Goal: Task Accomplishment & Management: Use online tool/utility

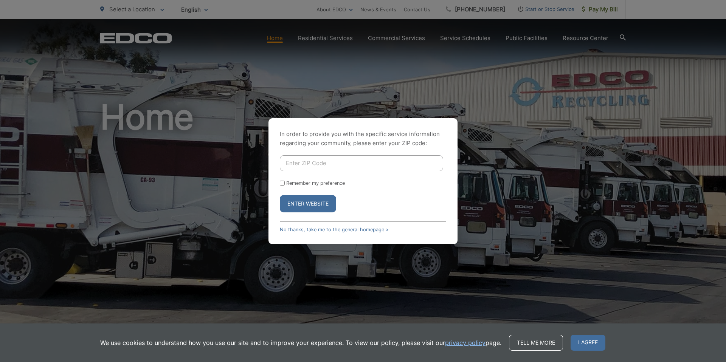
click at [351, 162] on input "Enter ZIP Code" at bounding box center [361, 163] width 163 height 16
type input "92084"
click at [280, 195] on button "Enter Website" at bounding box center [308, 203] width 56 height 17
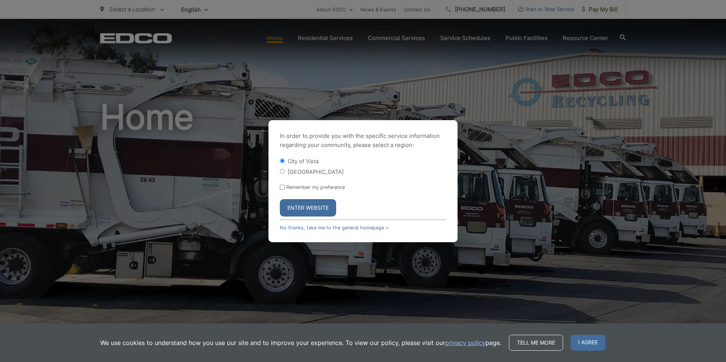
click at [281, 186] on input "Remember my preference" at bounding box center [282, 187] width 5 height 5
checkbox input "true"
click at [306, 209] on button "Enter Website" at bounding box center [308, 207] width 56 height 17
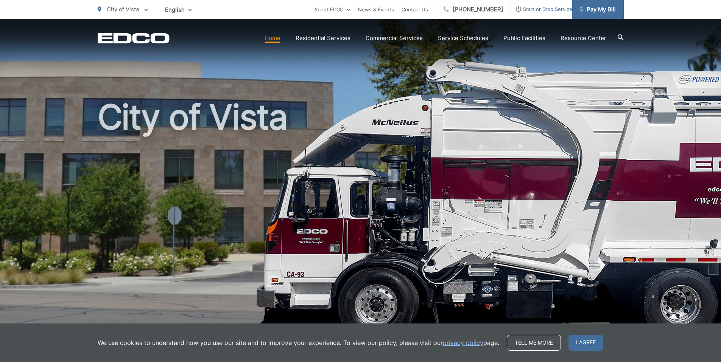
click at [597, 9] on span "Pay My Bill" at bounding box center [597, 9] width 36 height 9
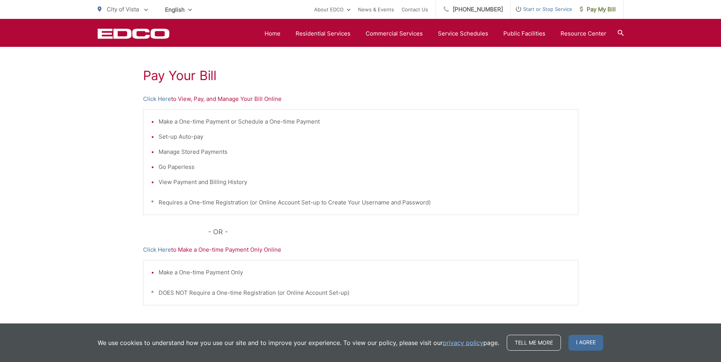
scroll to position [129, 0]
click at [157, 98] on link "Click Here" at bounding box center [157, 98] width 28 height 9
click at [160, 98] on link "Click Here" at bounding box center [157, 98] width 28 height 9
click at [608, 8] on span "Pay My Bill" at bounding box center [597, 9] width 36 height 9
